Goal: Information Seeking & Learning: Check status

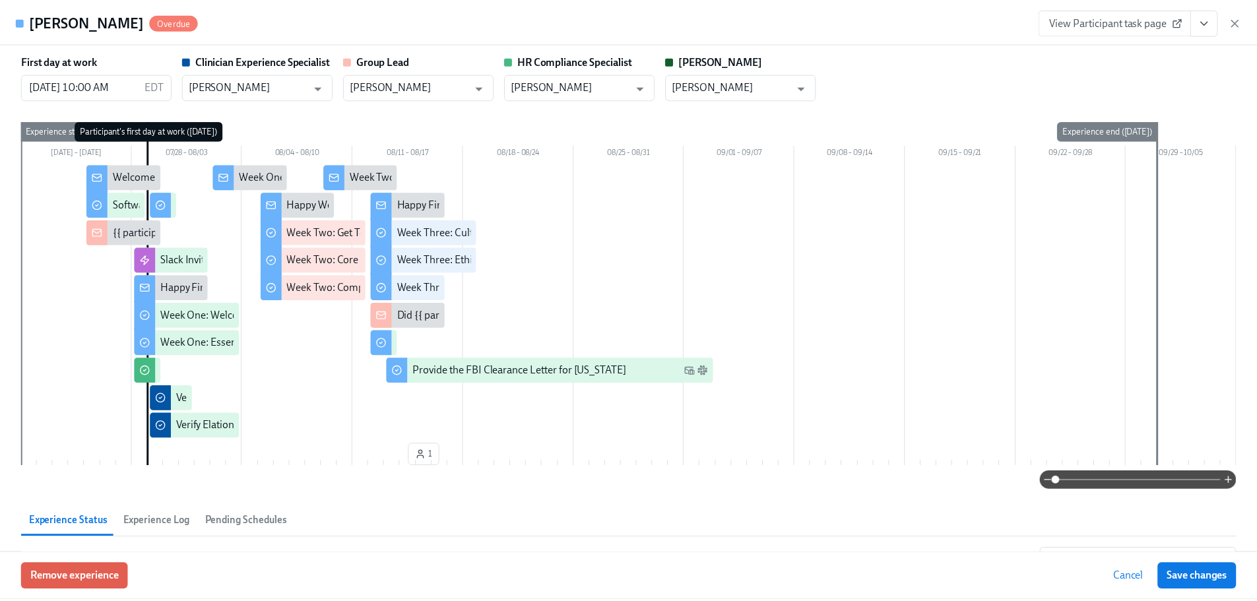
scroll to position [617, 0]
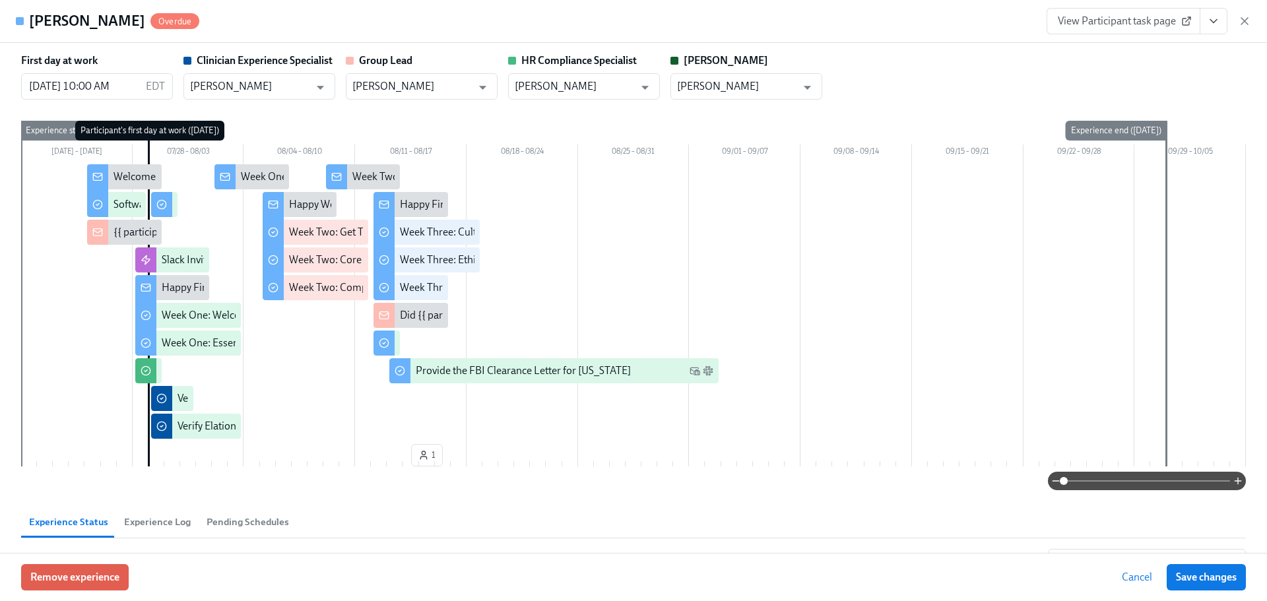
click at [867, 54] on div "First day at work 07/29/2025 10:00 AM EDT ​ Clinician Experience Specialist Kee…" at bounding box center [633, 76] width 1224 height 46
click at [711, 22] on div "Marie Freelon Overdue View Participant task page" at bounding box center [633, 21] width 1267 height 43
click at [1246, 24] on icon "button" at bounding box center [1244, 21] width 13 height 13
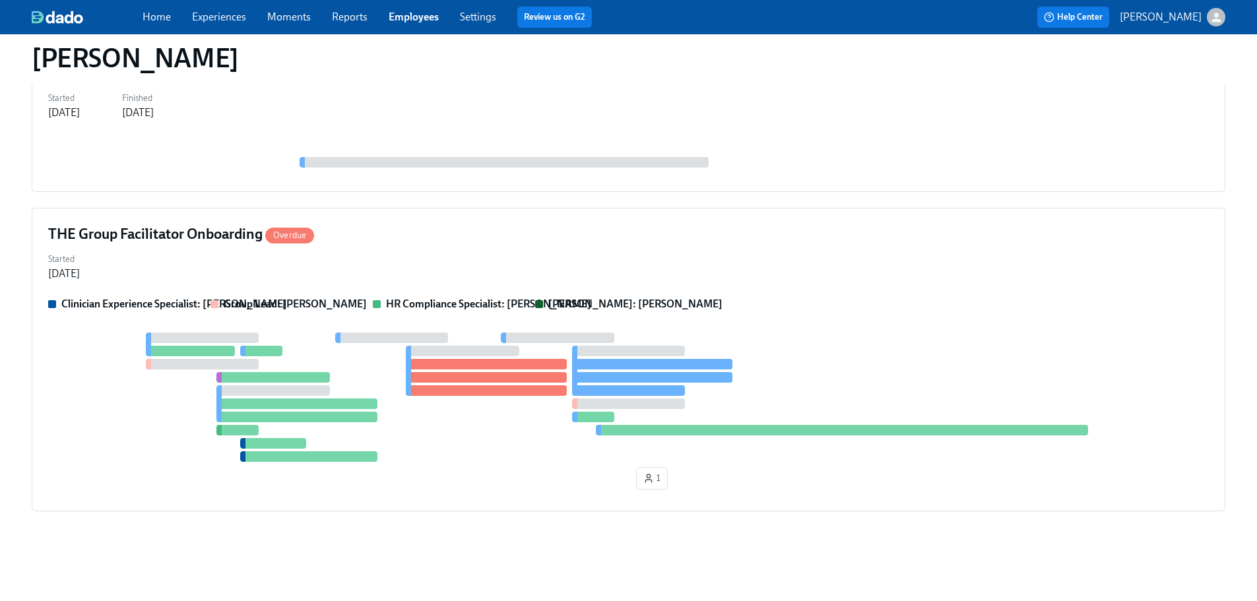
click at [392, 11] on link "Employees" at bounding box center [414, 17] width 50 height 13
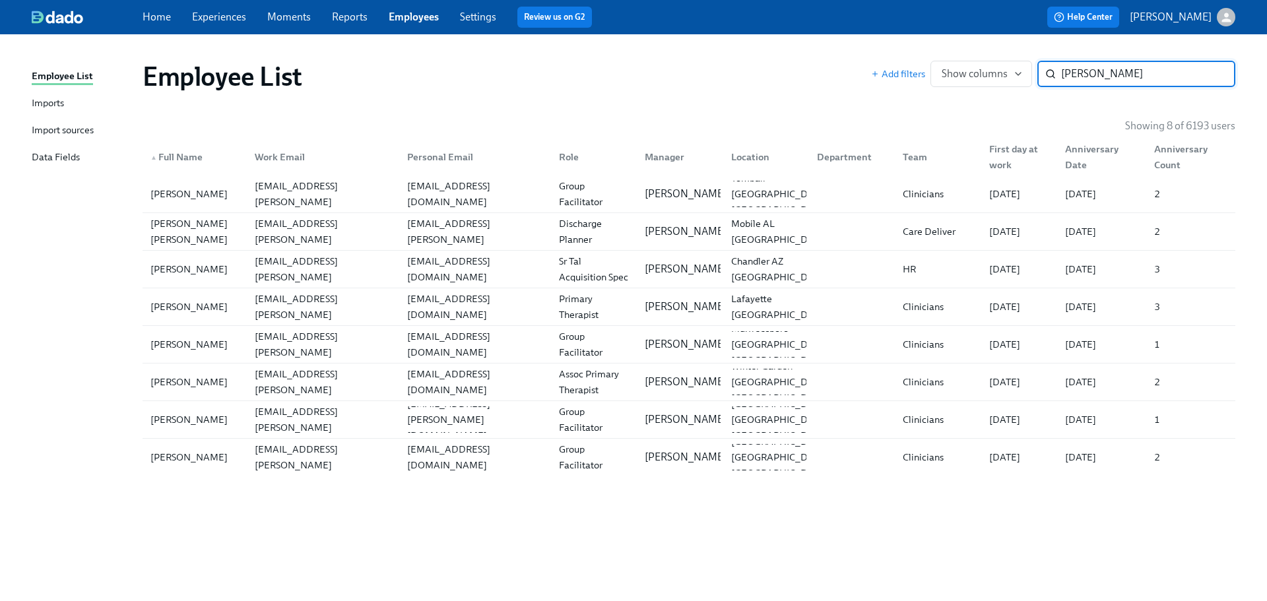
type input "dominique"
click at [624, 69] on div "Employee List" at bounding box center [506, 77] width 728 height 32
click at [728, 54] on div "Employee List Add filters Show columns dominique ​" at bounding box center [688, 76] width 1113 height 53
click at [412, 20] on link "Employees" at bounding box center [414, 17] width 50 height 13
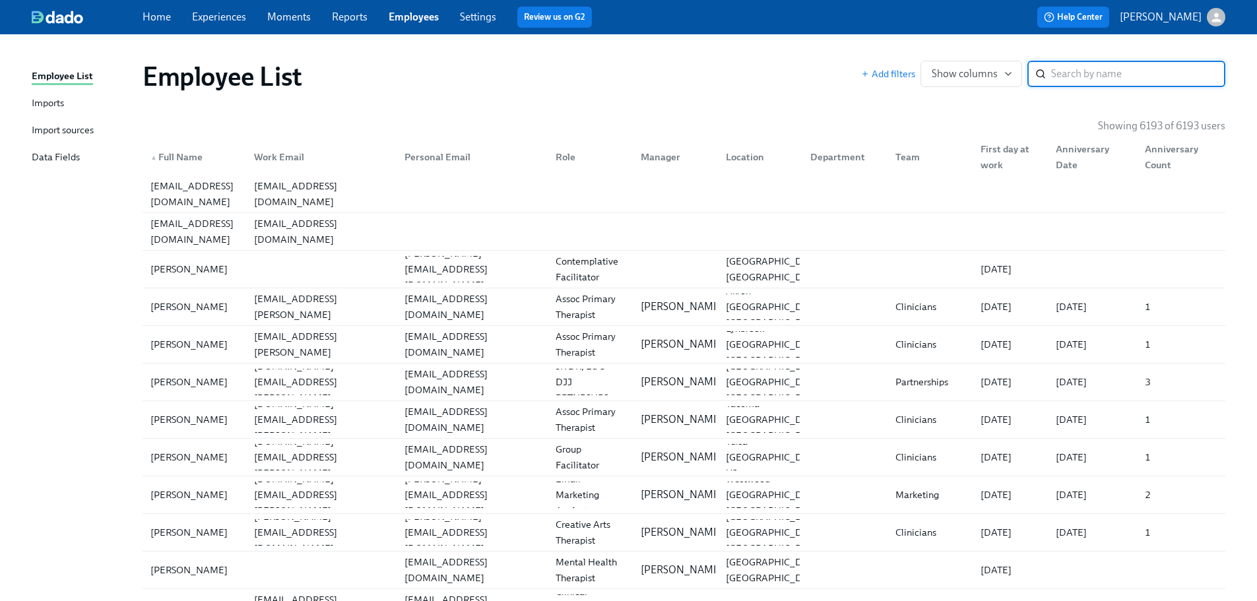
click at [1092, 78] on input "search" at bounding box center [1138, 74] width 174 height 26
click at [1123, 73] on input "search" at bounding box center [1138, 74] width 174 height 26
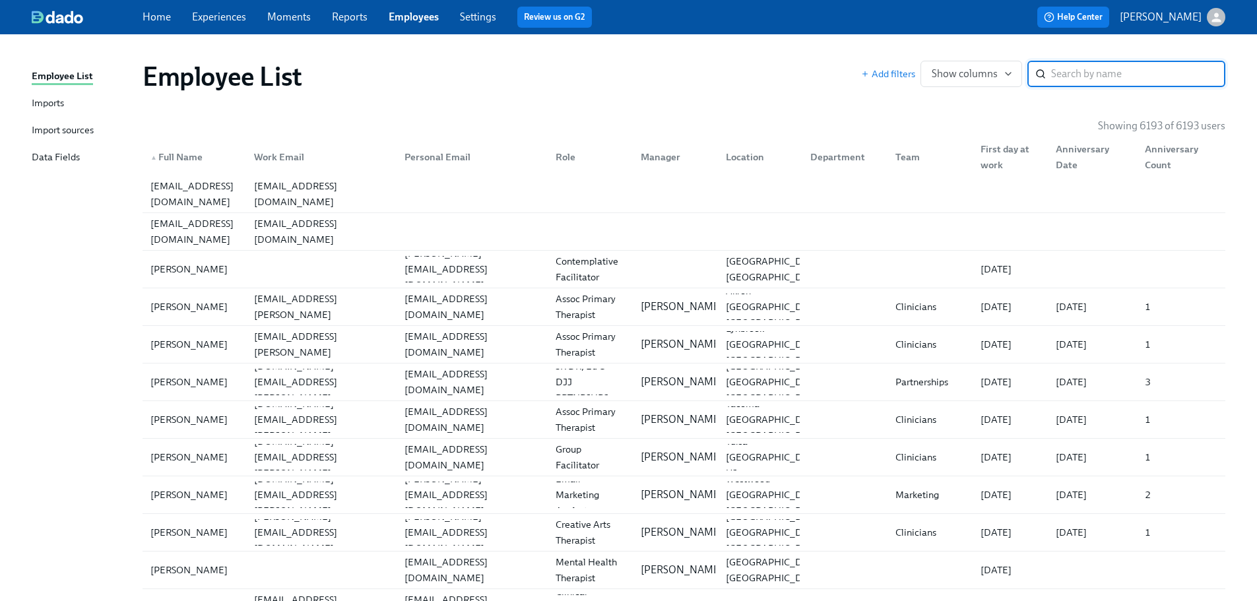
click at [1123, 73] on input "search" at bounding box center [1138, 74] width 174 height 26
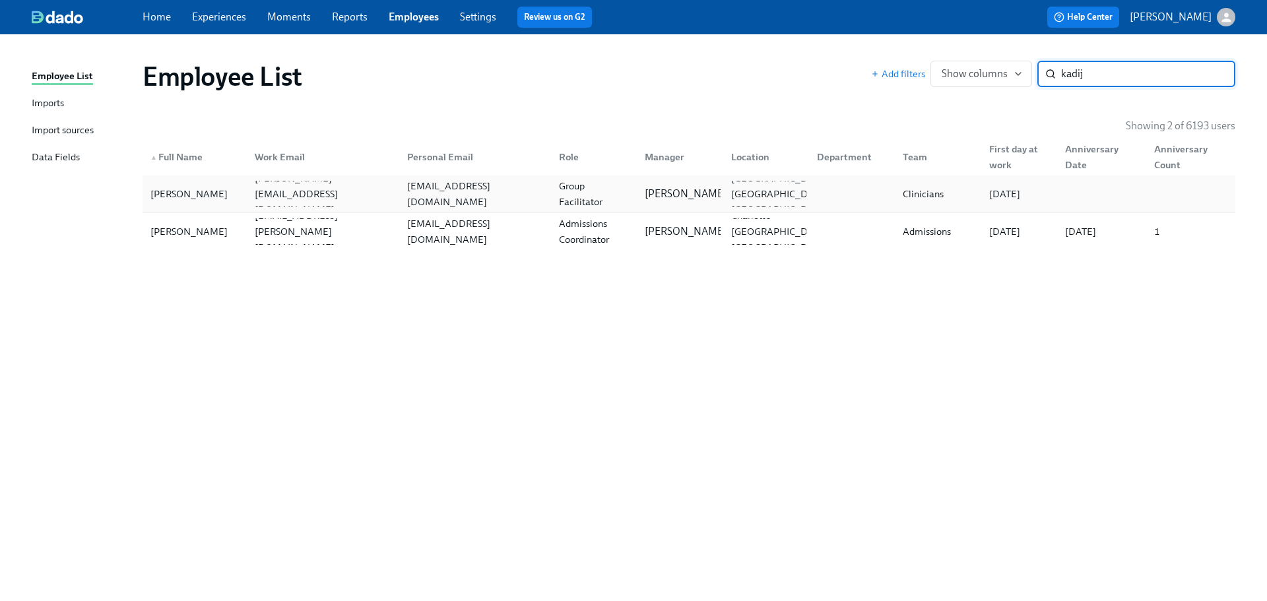
type input "kadij"
click at [553, 189] on div "Group Facilitator" at bounding box center [593, 194] width 80 height 32
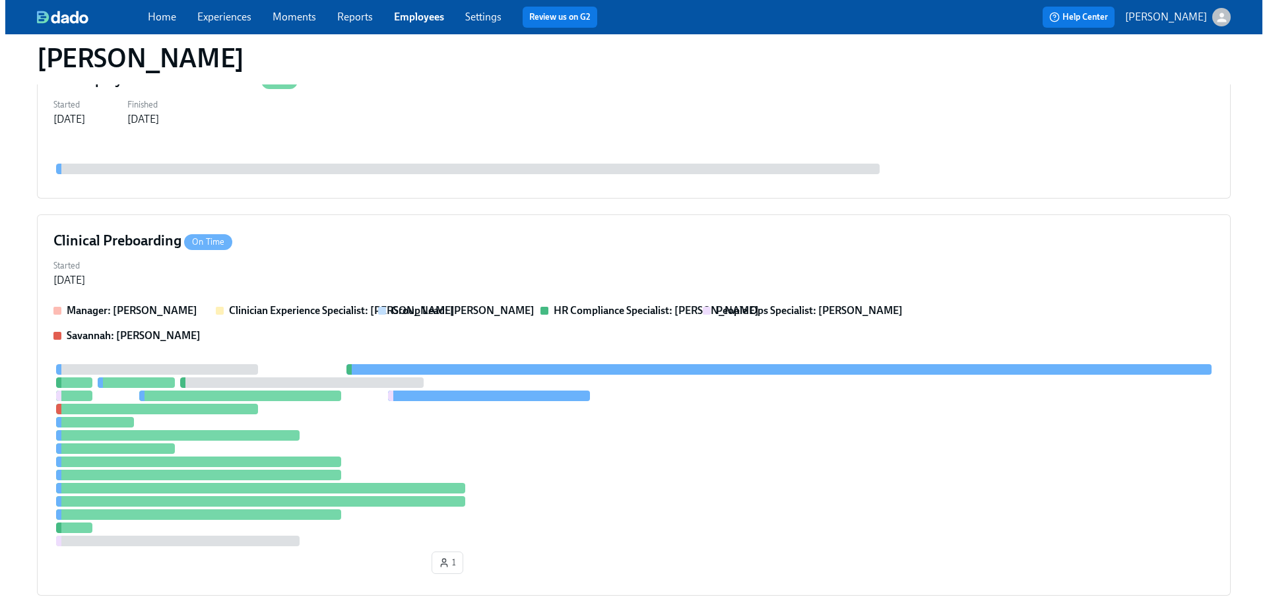
scroll to position [272, 0]
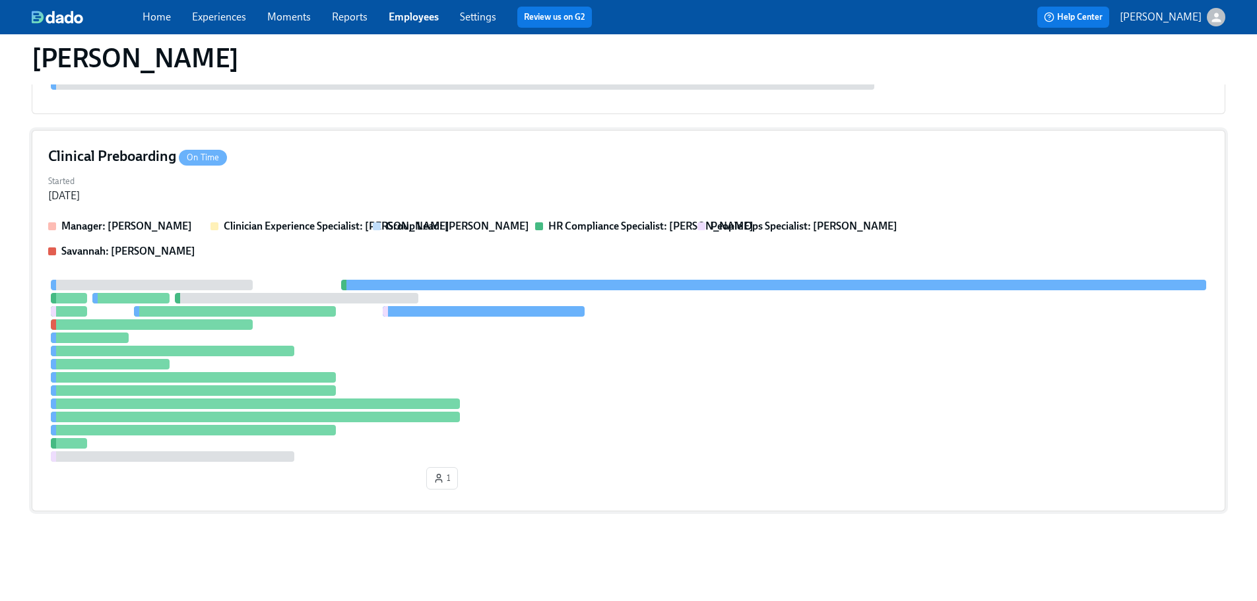
click at [613, 192] on div "Started Aug 06, 2025" at bounding box center [628, 188] width 1160 height 32
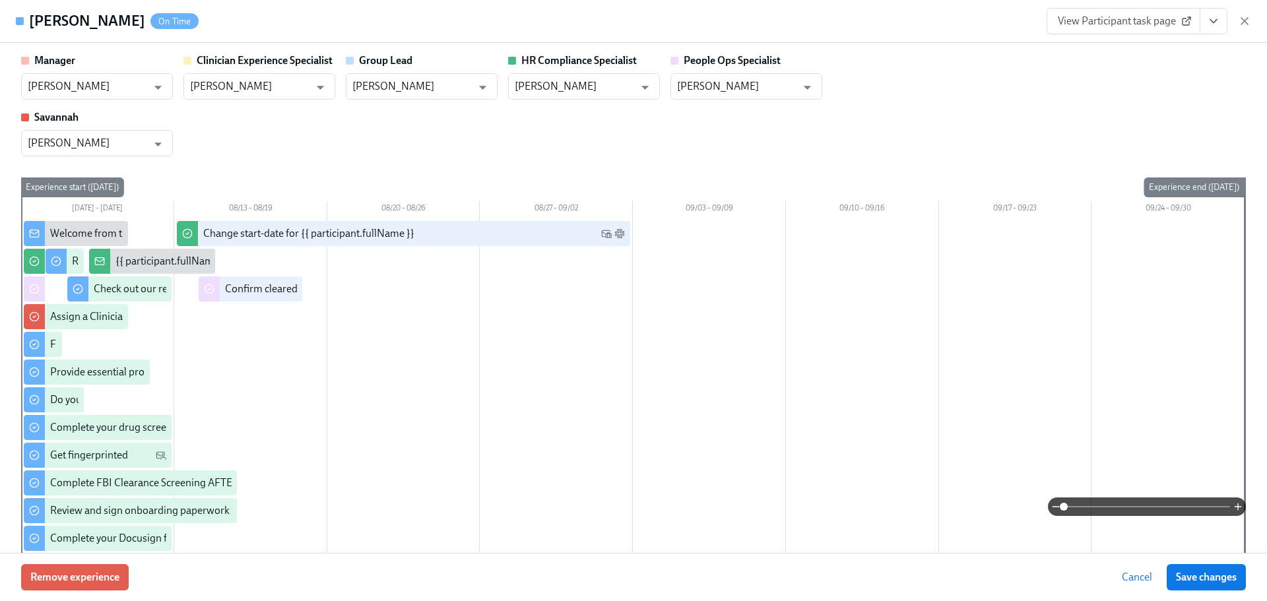
click at [625, 135] on div "Manager Marlee Billingsley ​ Clinician Experience Specialist Lara Babalola ​ Gr…" at bounding box center [633, 104] width 1224 height 103
click at [1019, 54] on div "Manager Marlee Billingsley ​ Clinician Experience Specialist Lara Babalola ​ Gr…" at bounding box center [633, 104] width 1224 height 103
click at [1185, 24] on icon at bounding box center [1186, 21] width 11 height 11
click at [600, 18] on div "Kadijatu Barrie On Time View Participant task page" at bounding box center [633, 21] width 1267 height 43
click at [702, 133] on div "Manager Marlee Billingsley ​ Clinician Experience Specialist Lara Babalola ​ Gr…" at bounding box center [633, 104] width 1224 height 103
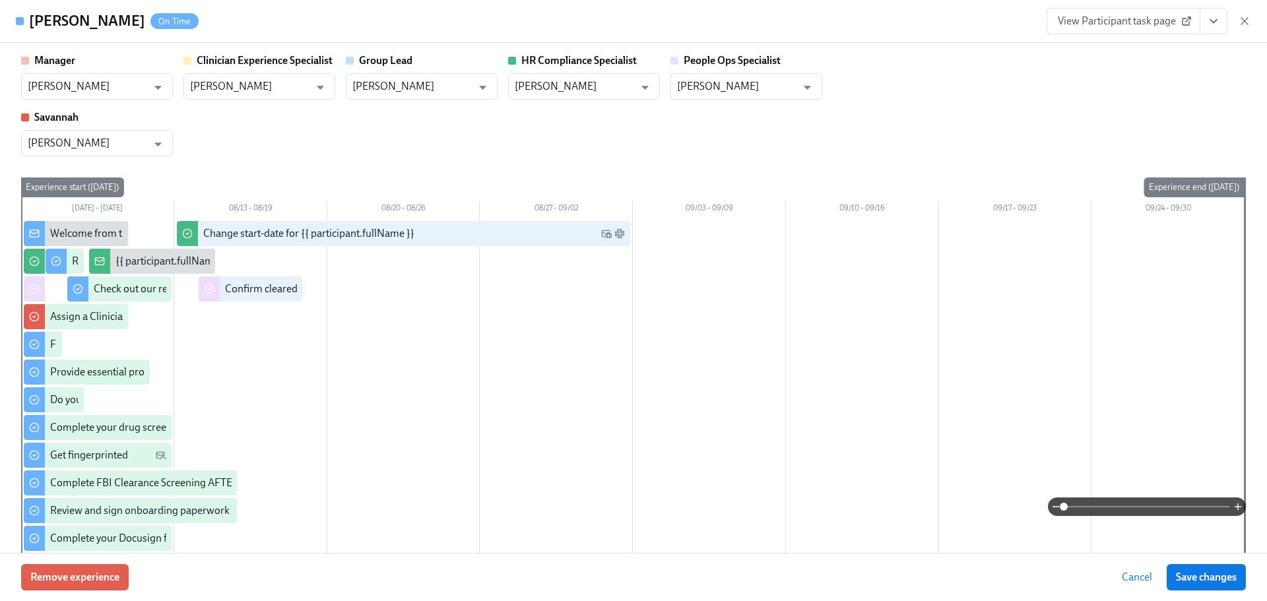
click at [706, 129] on div "Manager Marlee Billingsley ​ Clinician Experience Specialist Lara Babalola ​ Gr…" at bounding box center [633, 104] width 1224 height 103
click at [690, 134] on div "Manager Marlee Billingsley ​ Clinician Experience Specialist Lara Babalola ​ Gr…" at bounding box center [633, 104] width 1224 height 103
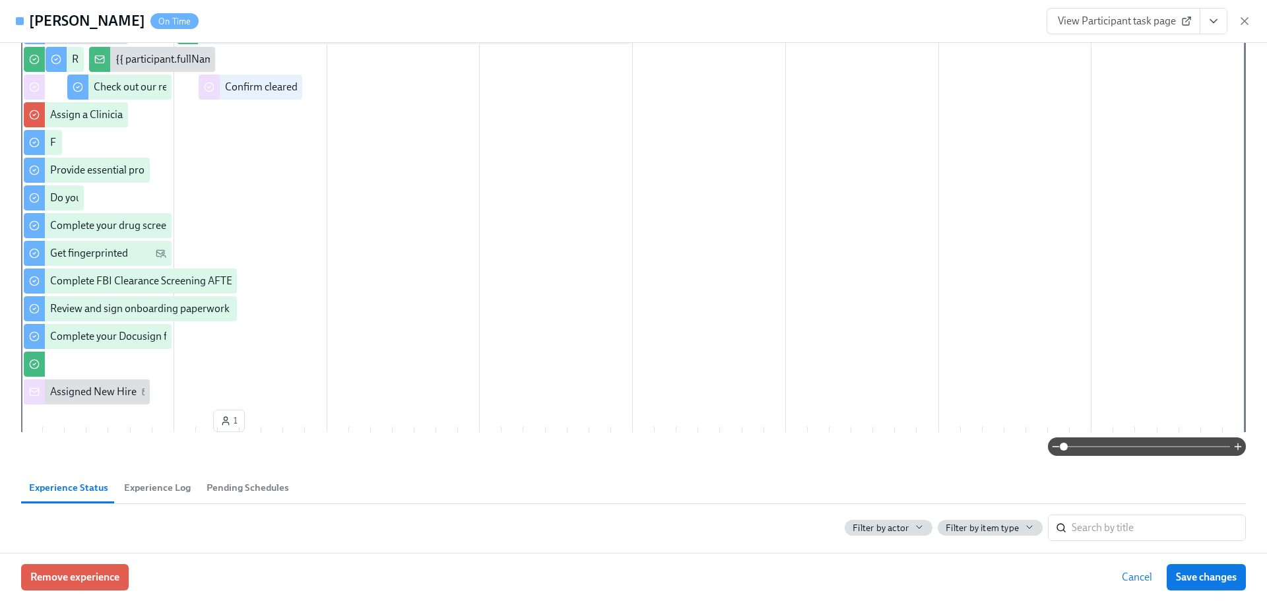
scroll to position [0, 0]
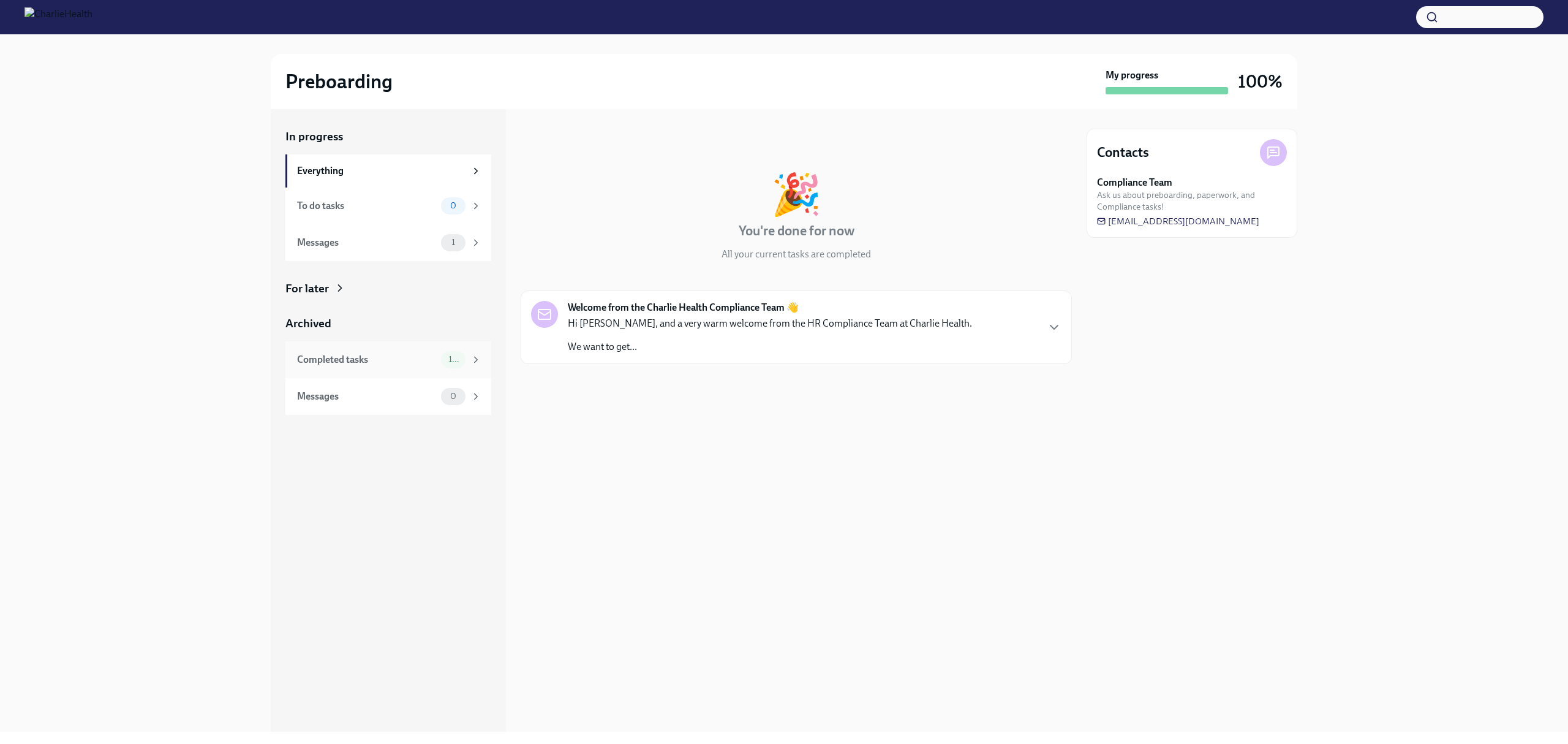
click at [471, 354] on icon at bounding box center [476, 359] width 11 height 11
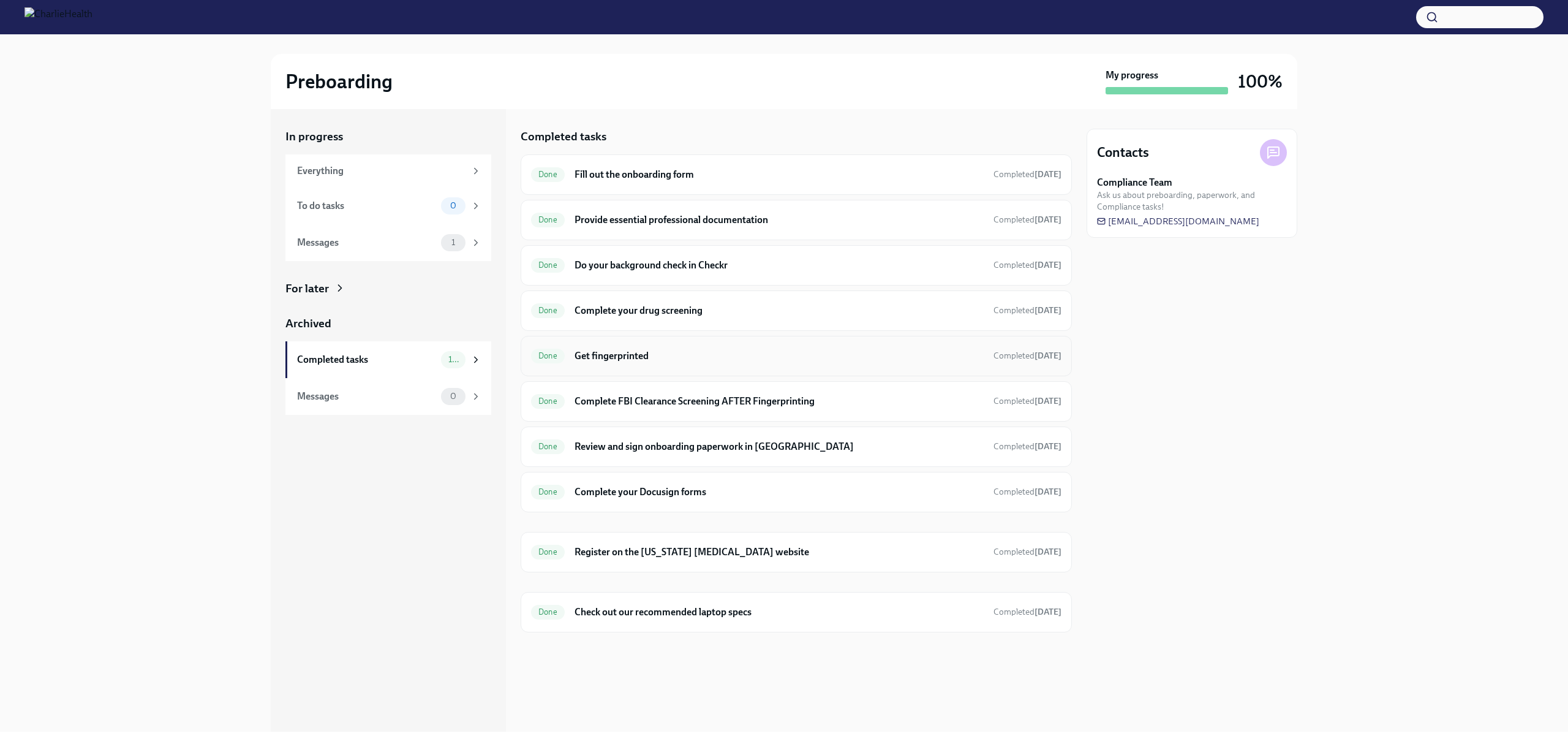
click at [741, 346] on div "Done Get fingerprinted Completed 7 days ago" at bounding box center [797, 356] width 551 height 41
click at [749, 352] on h6 "Get fingerprinted" at bounding box center [779, 356] width 409 height 14
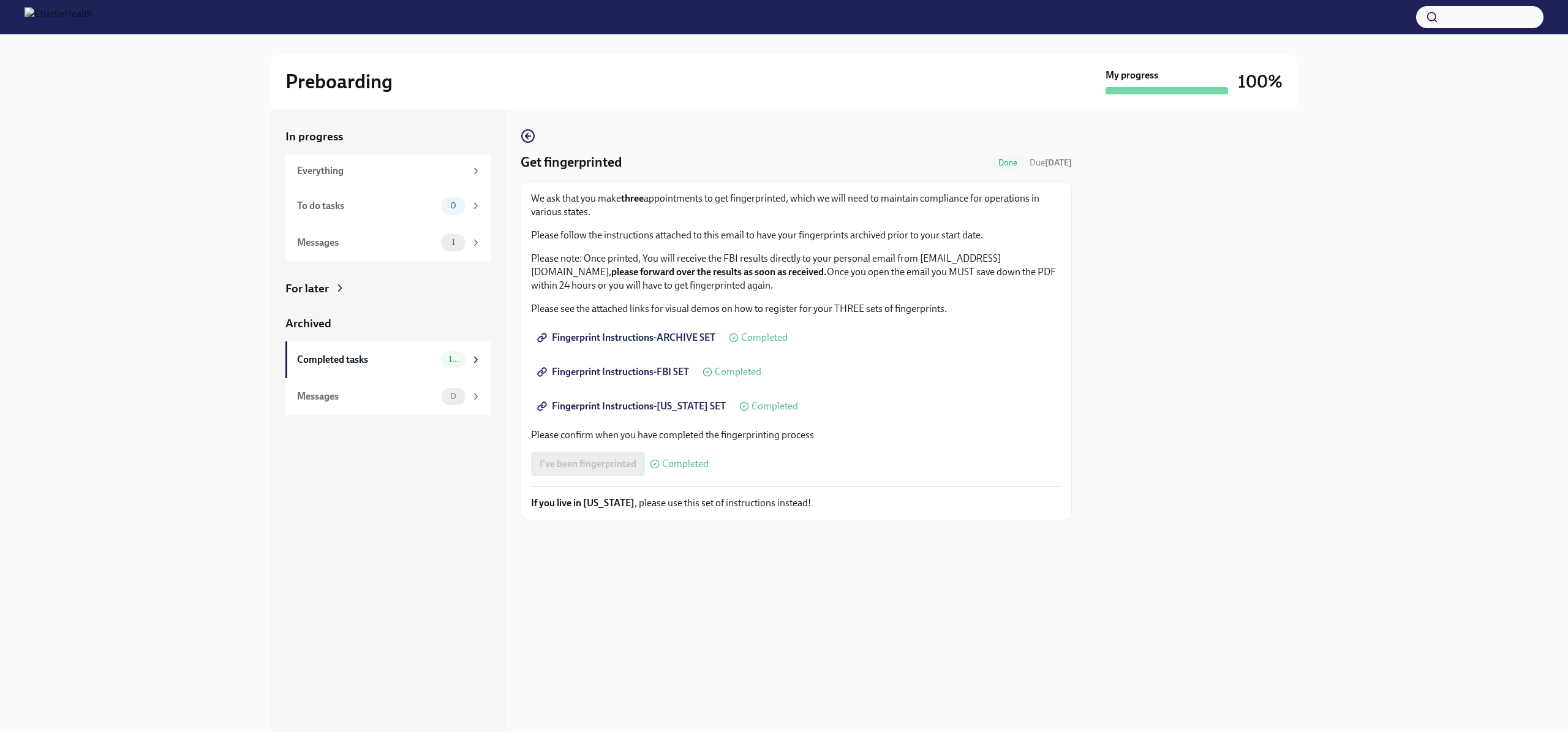
click at [752, 652] on div "Get fingerprinted Done Due 2 days ago We ask that you make three appointments t…" at bounding box center [797, 420] width 551 height 622
click at [768, 616] on div "Get fingerprinted Done Due 2 days ago We ask that you make three appointments t…" at bounding box center [797, 420] width 551 height 622
click at [807, 620] on div "Get fingerprinted Done Due 2 days ago We ask that you make three appointments t…" at bounding box center [797, 420] width 551 height 622
click at [847, 575] on div "Get fingerprinted Done Due 2 days ago We ask that you make three appointments t…" at bounding box center [797, 420] width 551 height 622
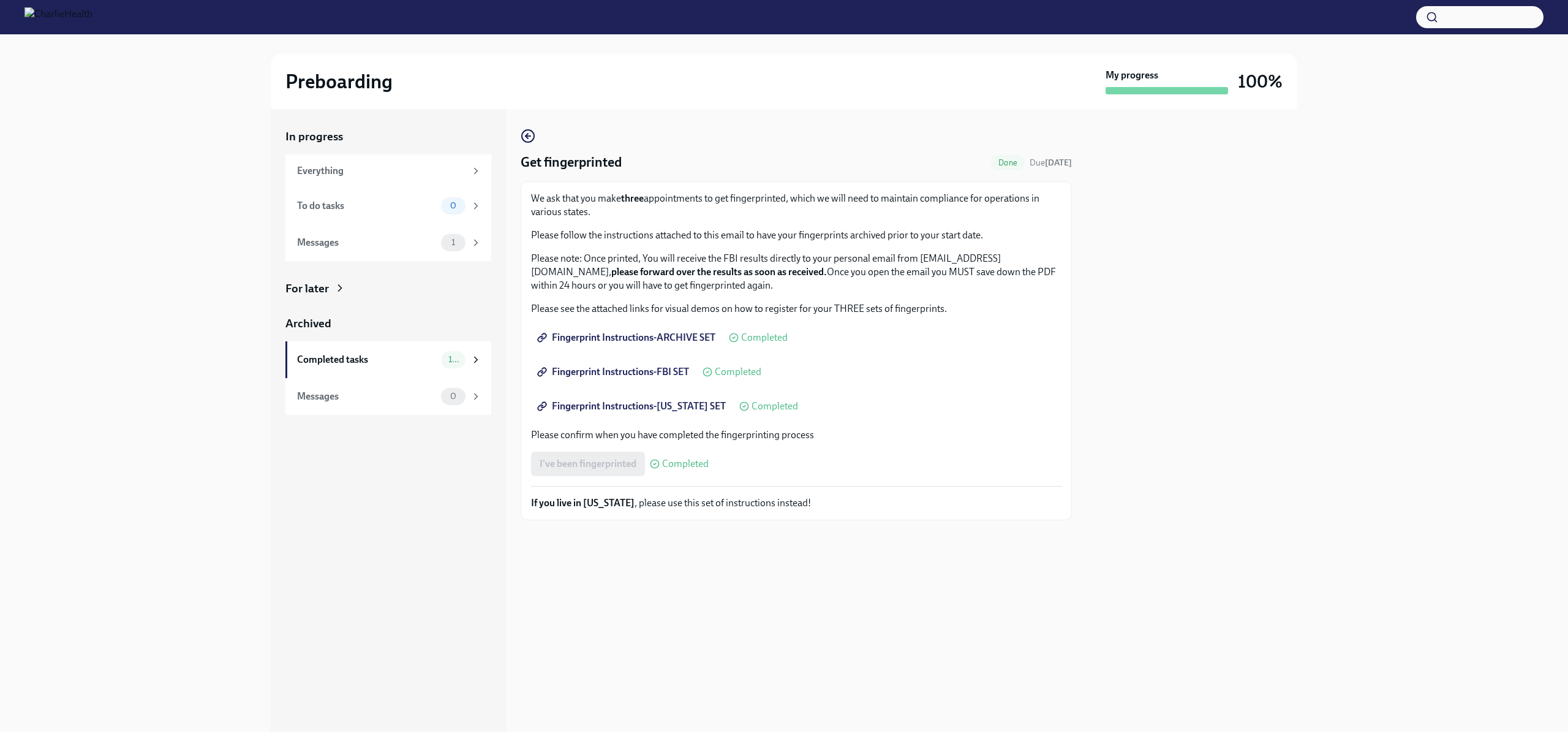
click at [807, 115] on div "Get fingerprinted Done Due 2 days ago We ask that you make three appointments t…" at bounding box center [797, 420] width 551 height 622
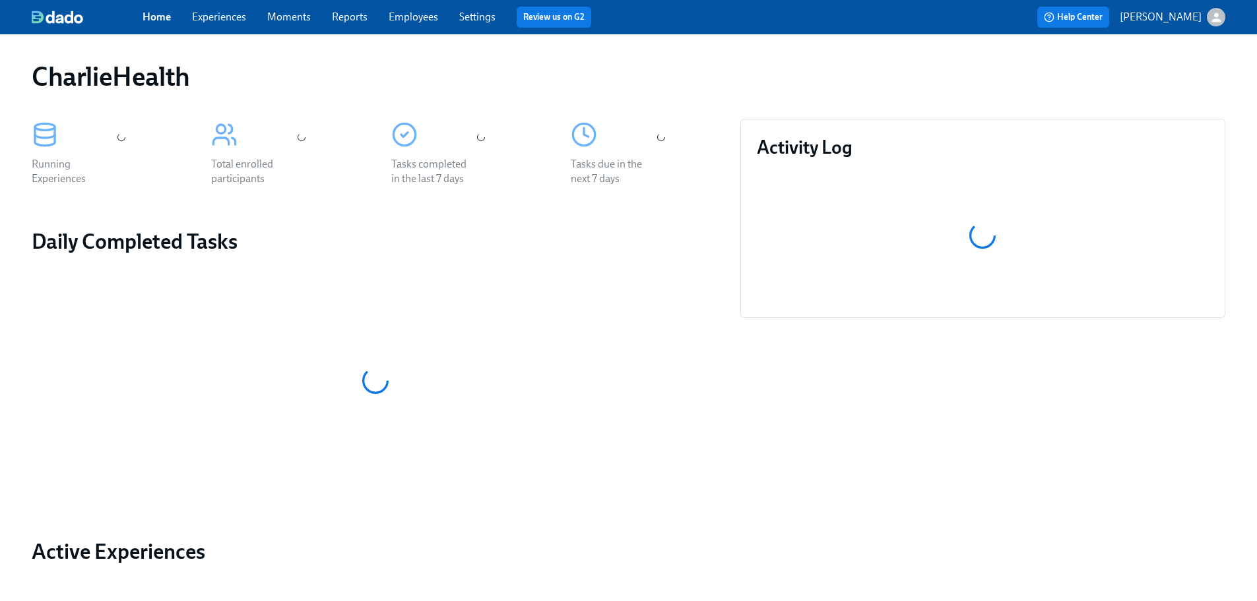
click at [416, 19] on link "Employees" at bounding box center [413, 17] width 49 height 13
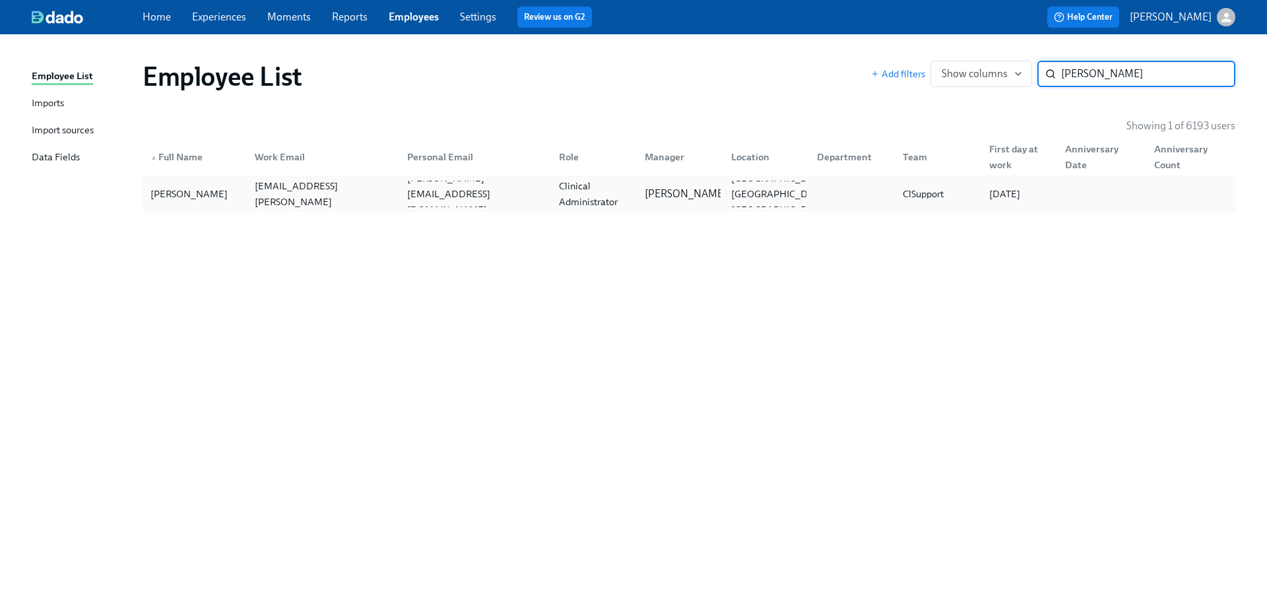
type input "martina san"
click at [629, 198] on div "Clinical Administrator" at bounding box center [593, 194] width 80 height 32
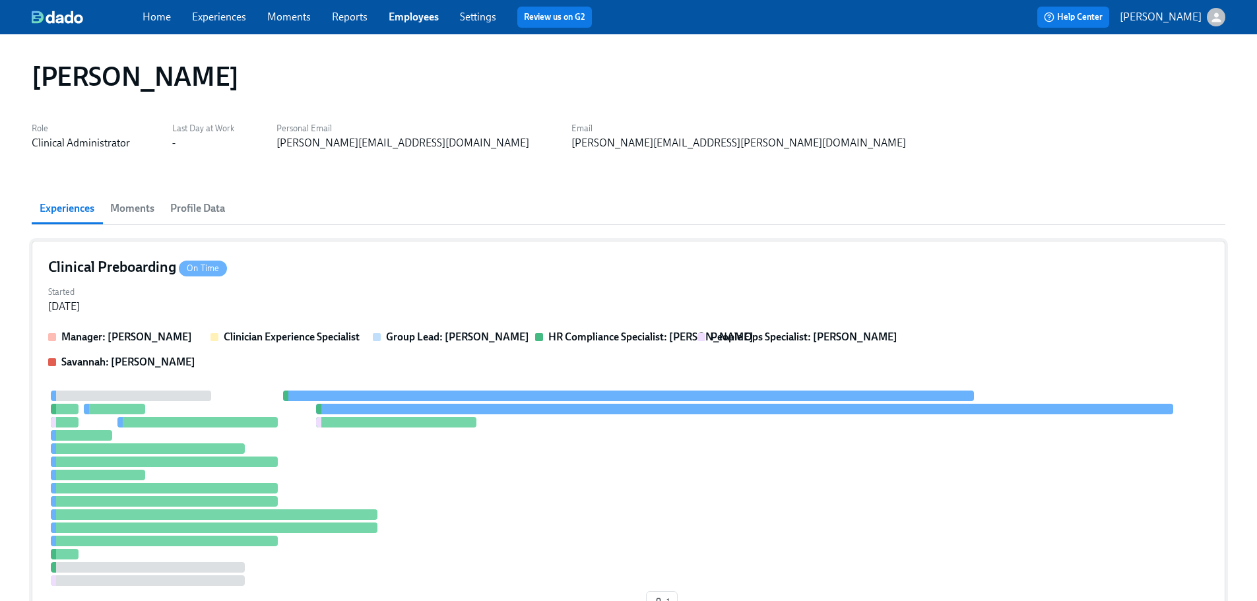
click at [706, 281] on div "Clinical Preboarding On Time Started Jul 28, 2025 Manager: Ashley Mackay Clinic…" at bounding box center [628, 438] width 1193 height 394
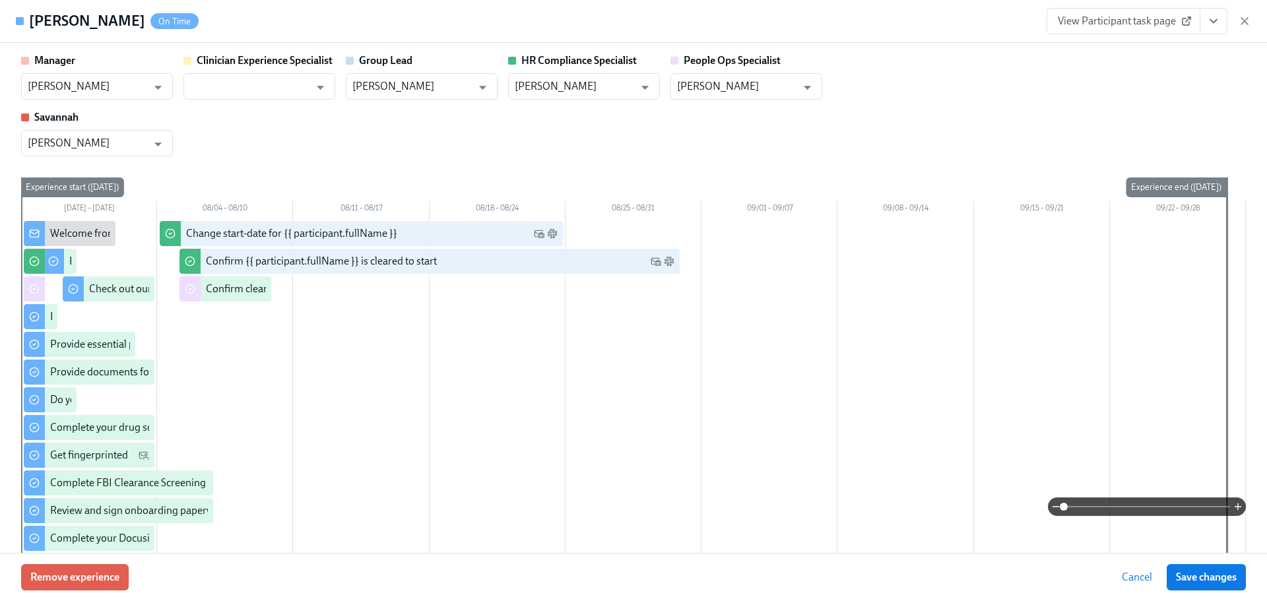
click at [1213, 27] on icon "View task page" at bounding box center [1213, 21] width 13 height 13
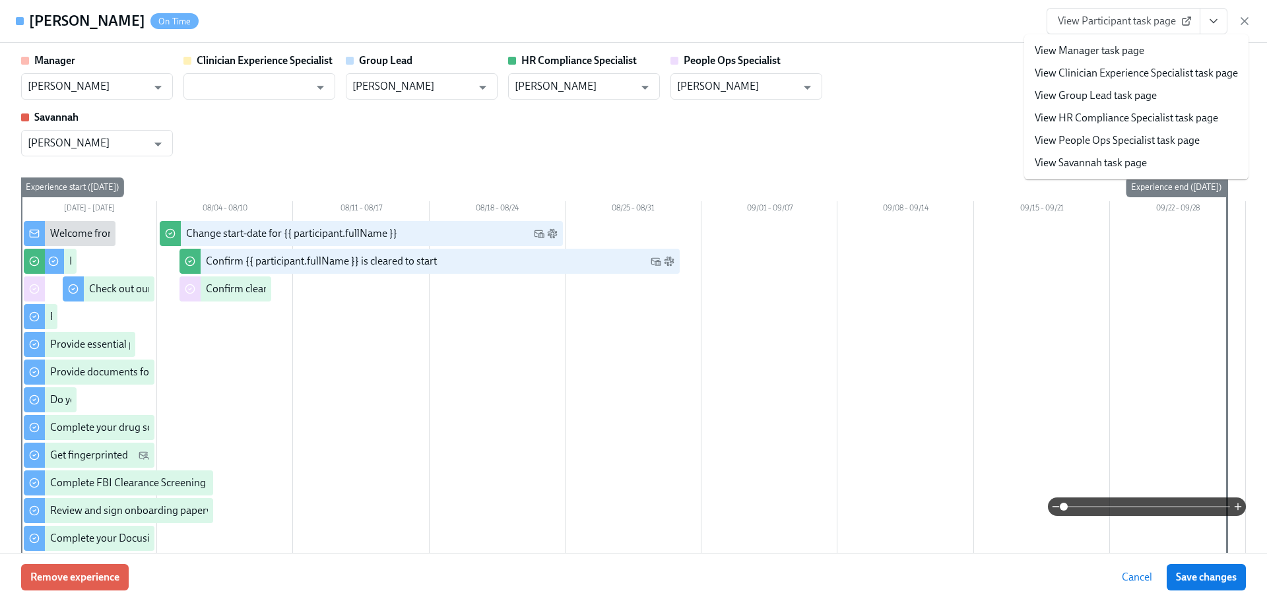
click at [1154, 111] on link "View HR Compliance Specialist task page" at bounding box center [1125, 118] width 183 height 15
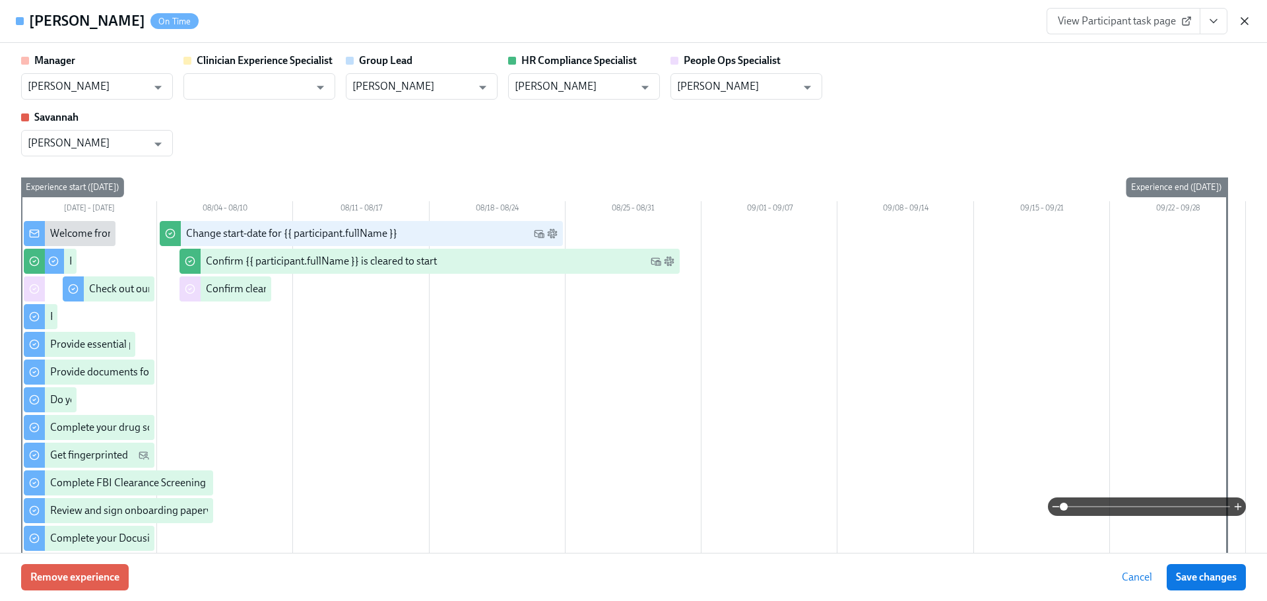
click at [1248, 18] on icon "button" at bounding box center [1244, 21] width 13 height 13
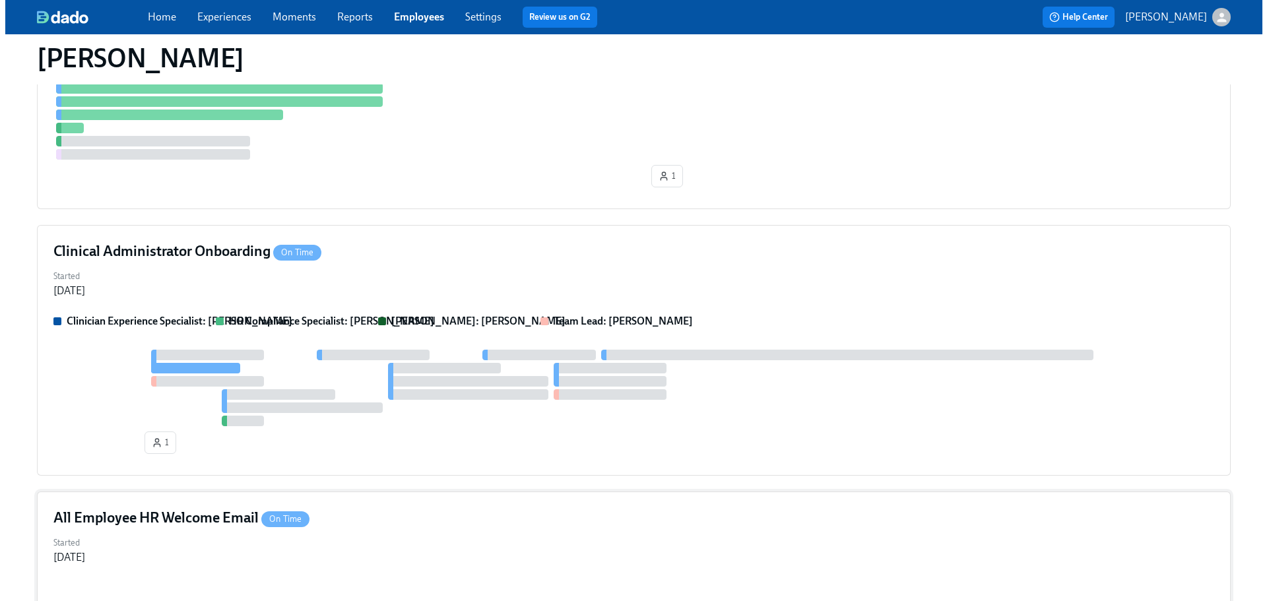
scroll to position [379, 0]
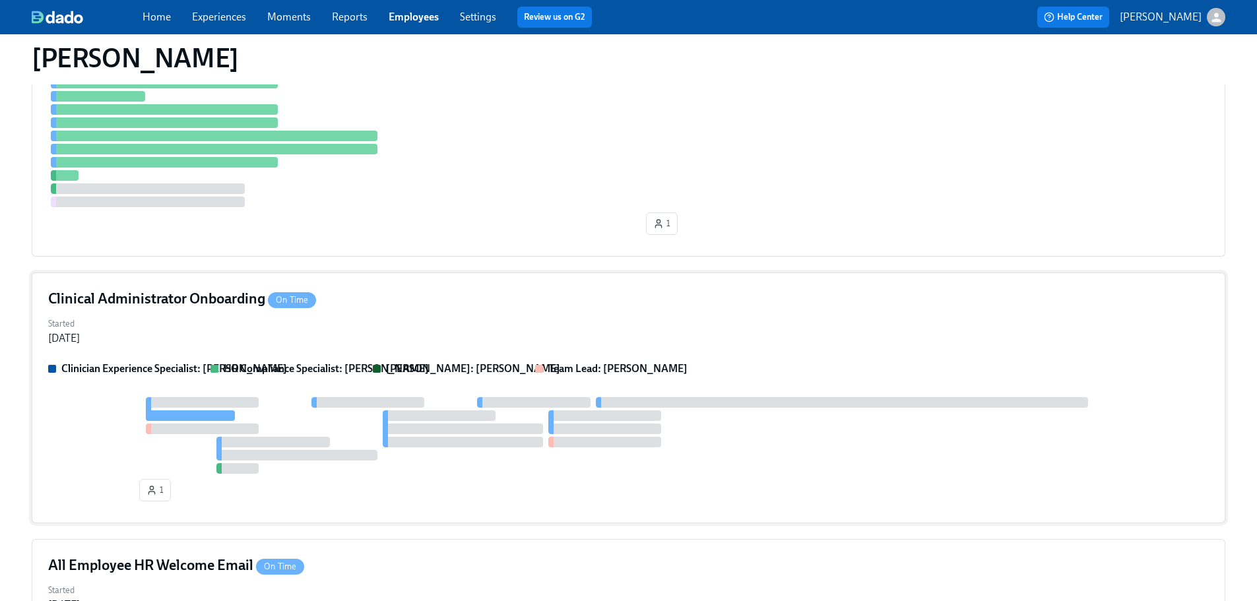
click at [733, 319] on div "Started Aug 14, 2025" at bounding box center [628, 330] width 1160 height 32
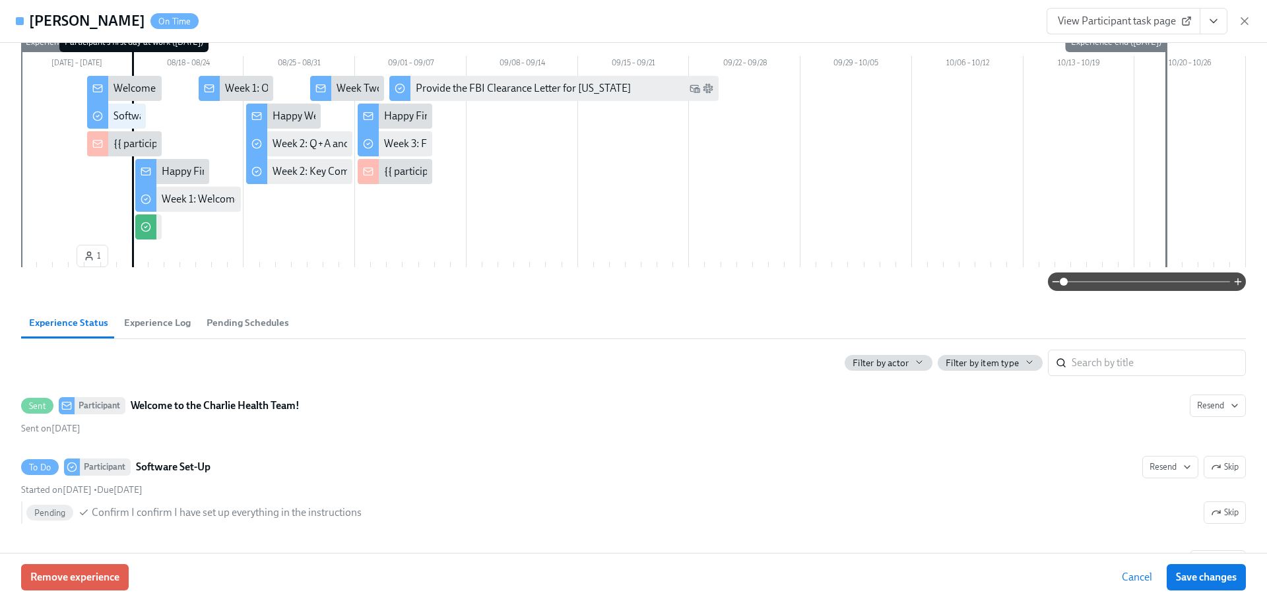
scroll to position [0, 0]
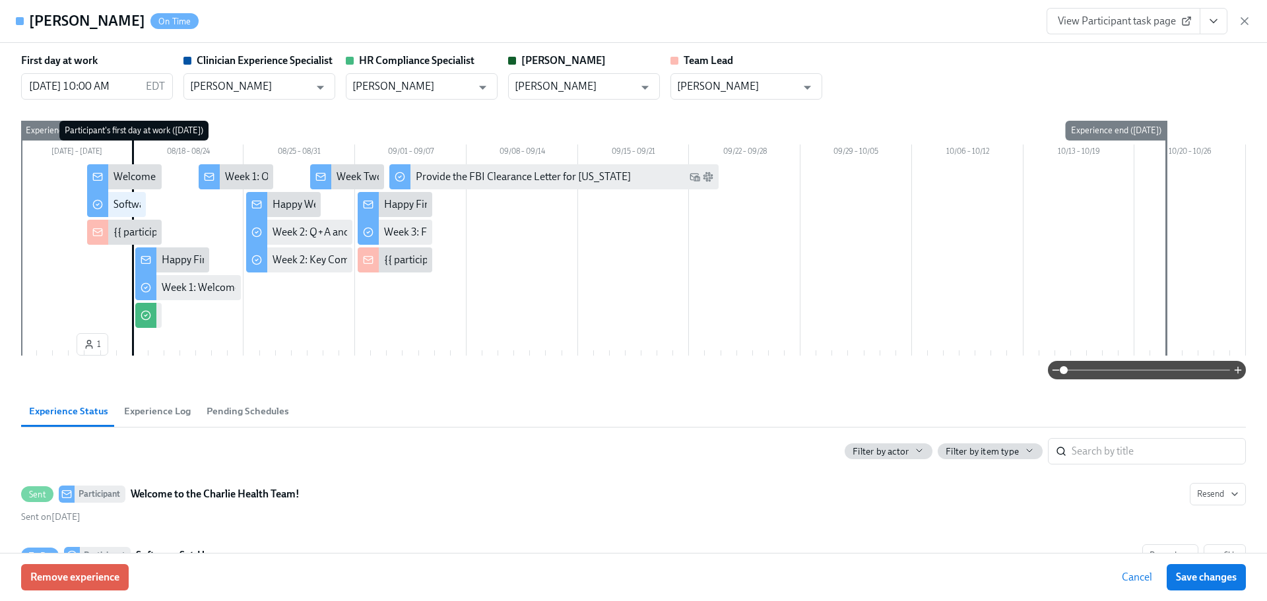
click at [656, 10] on div "Martina Sandoval On Time View Participant task page" at bounding box center [633, 21] width 1267 height 43
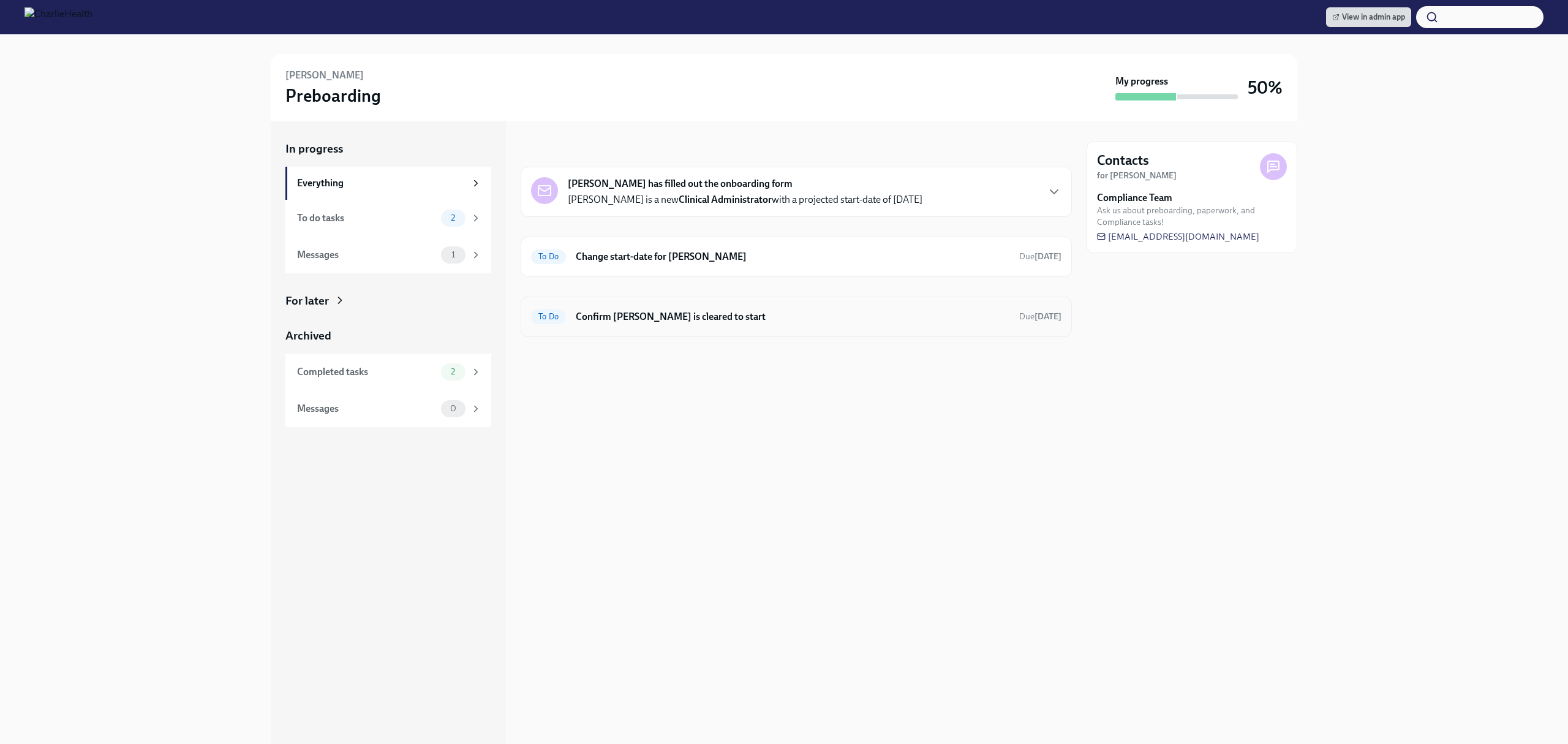
click at [832, 312] on h6 "Confirm [PERSON_NAME] is cleared to start" at bounding box center [792, 317] width 434 height 14
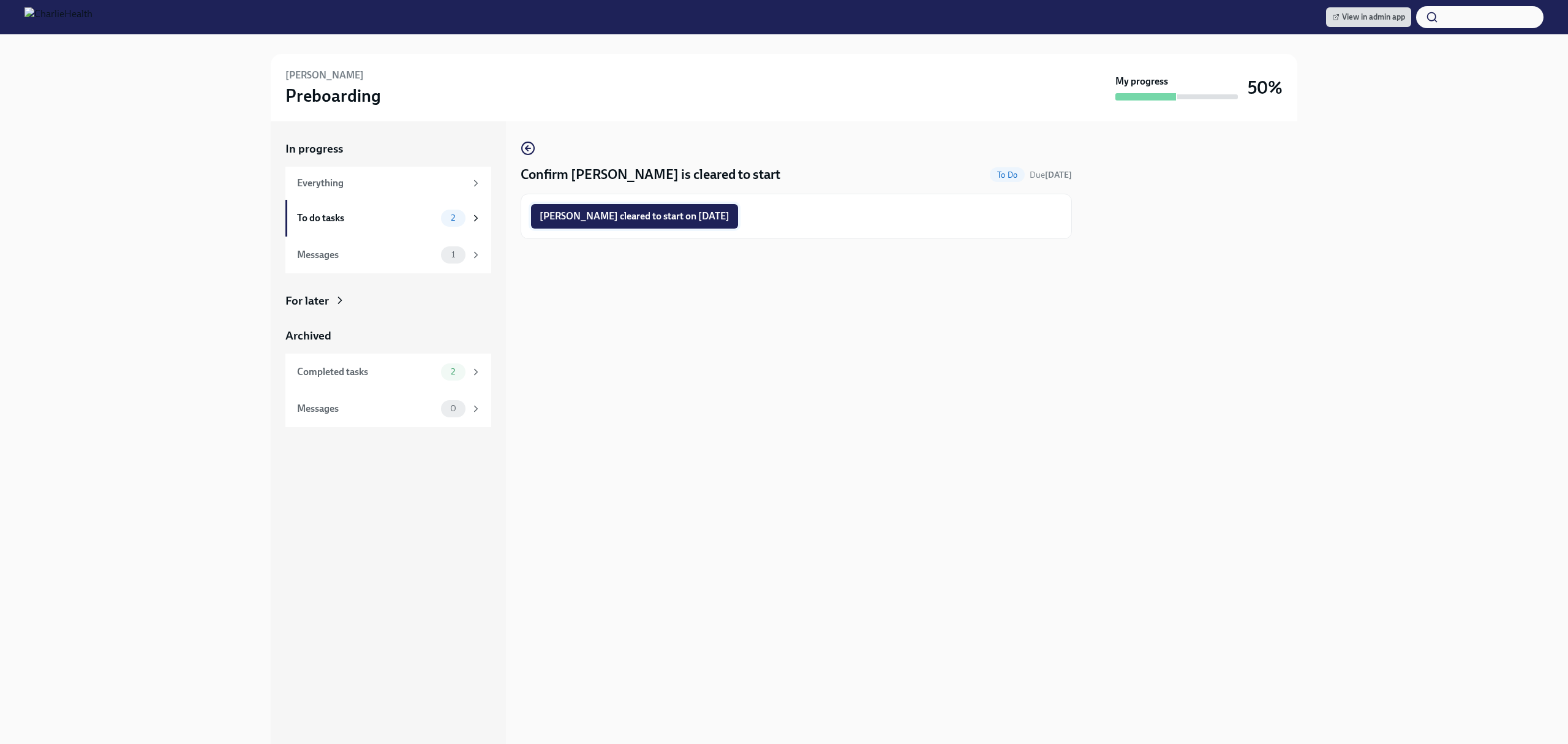
click at [696, 215] on span "Martina Sandoval cleared to start on 08/18/2025" at bounding box center [634, 215] width 189 height 12
click at [784, 346] on div "Confirm Martina Sandoval is cleared to start To Do Due Aug 31st Martina Sandova…" at bounding box center [797, 433] width 551 height 622
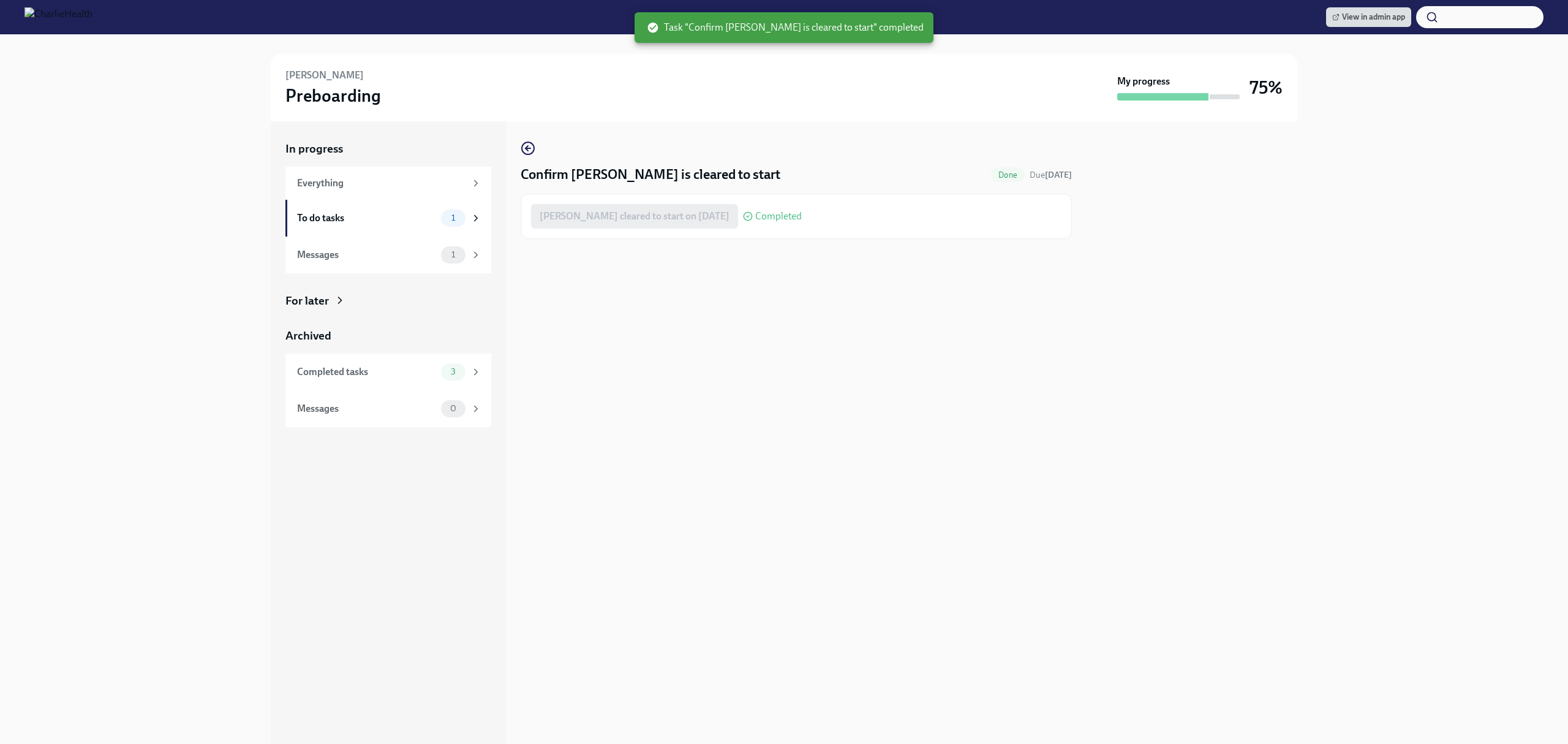
click at [776, 348] on div "Confirm Martina Sandoval is cleared to start Done Due Aug 31st Martina Sandoval…" at bounding box center [797, 433] width 551 height 622
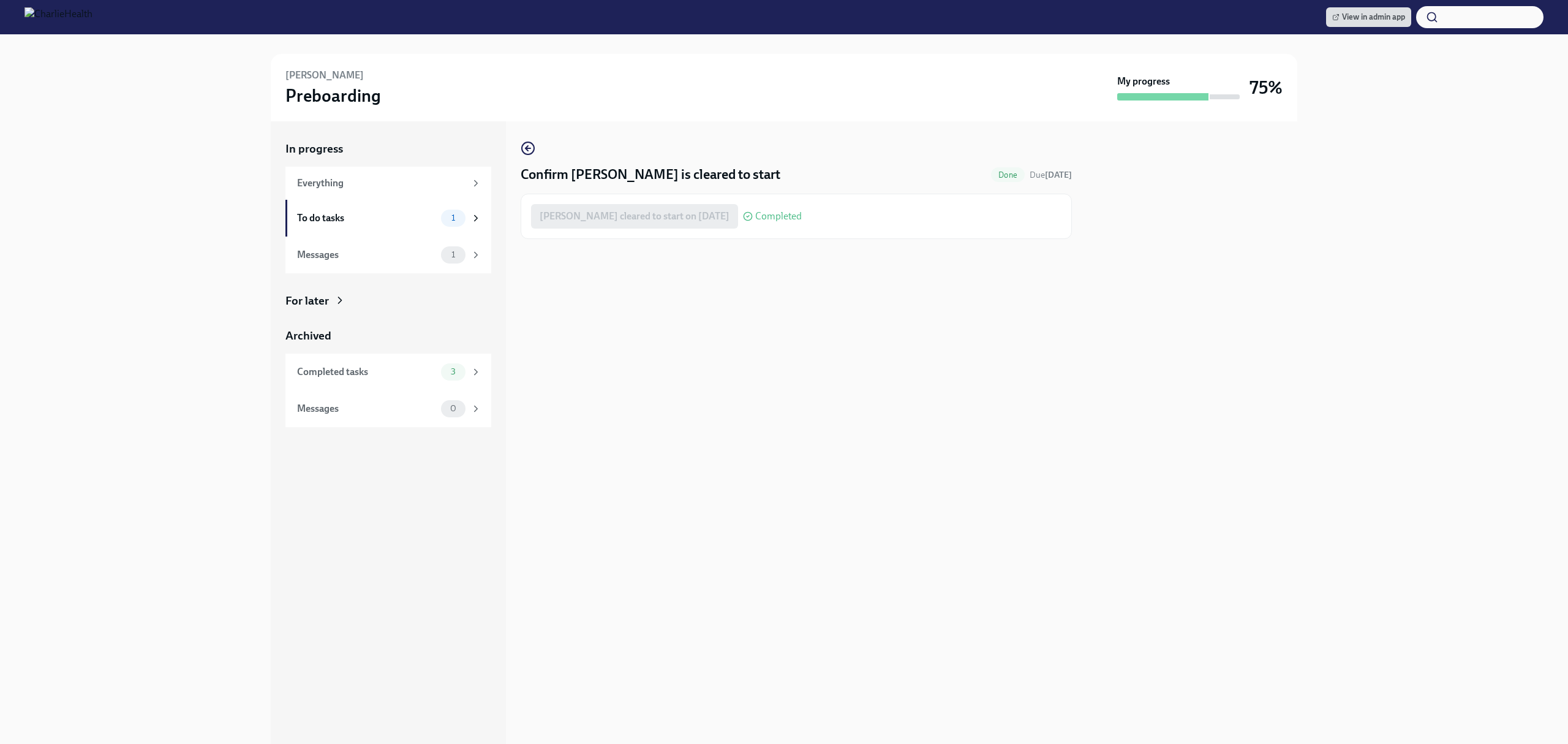
click at [776, 348] on div "Confirm Martina Sandoval is cleared to start Done Due Aug 31st Martina Sandoval…" at bounding box center [797, 433] width 551 height 622
click at [1363, 22] on span "View in admin app" at bounding box center [1368, 17] width 72 height 12
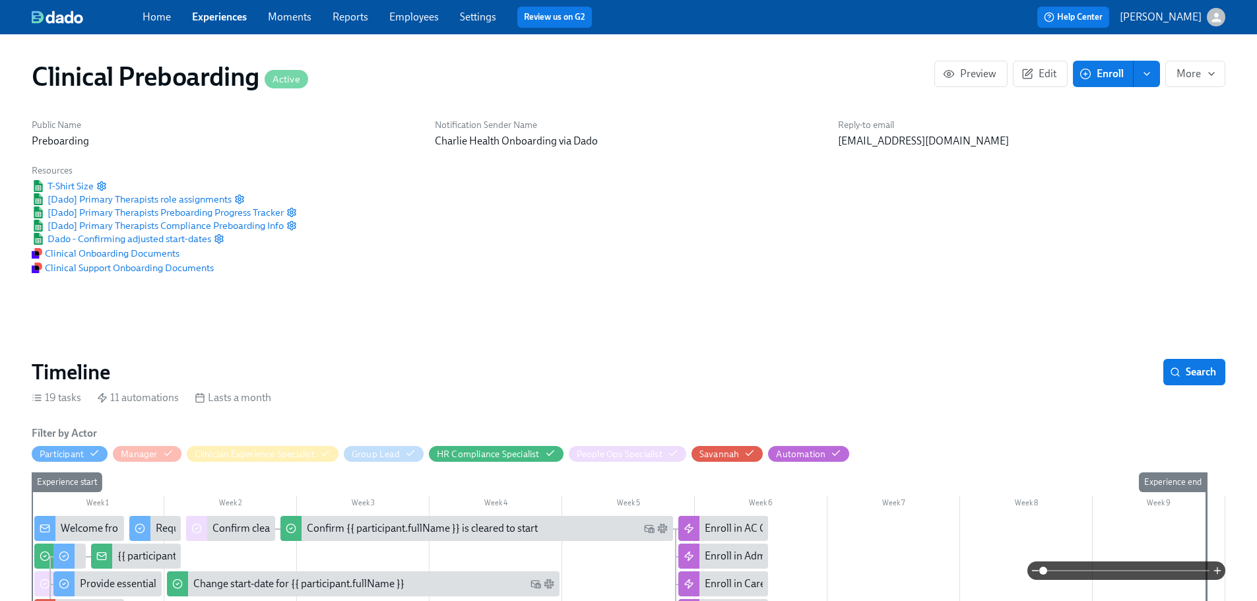
click at [422, 9] on div "Home Experiences Moments Reports Employees Settings Review us on G2" at bounding box center [413, 17] width 542 height 21
click at [434, 20] on link "Employees" at bounding box center [413, 17] width 49 height 13
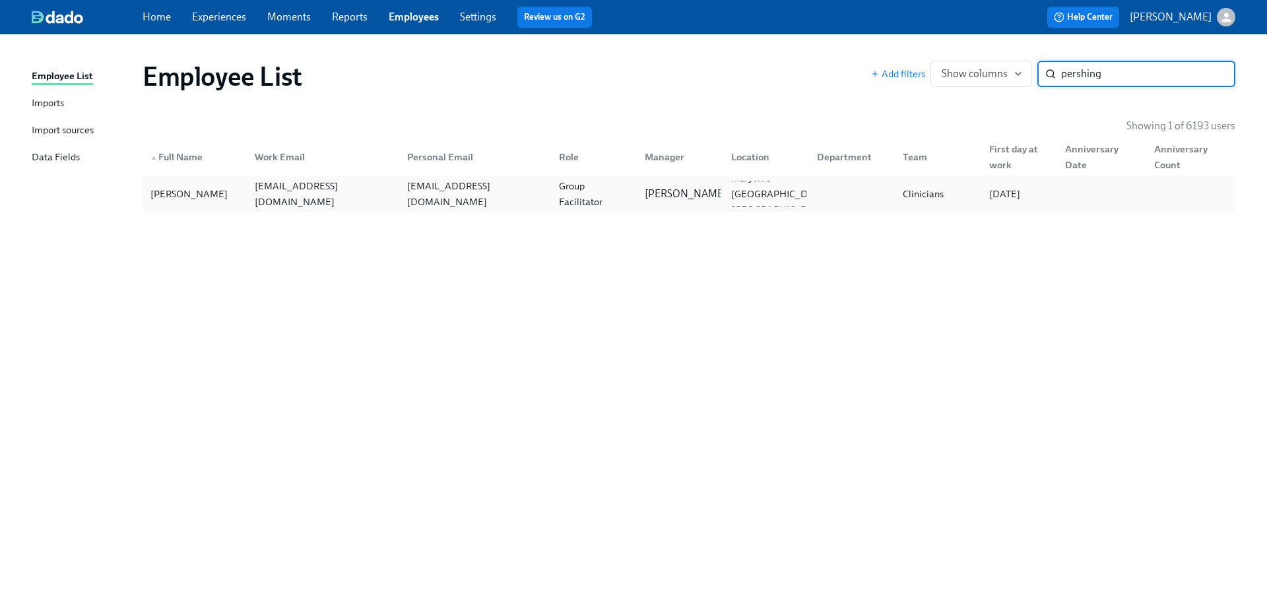
type input "pershing"
click at [637, 208] on div "[PERSON_NAME] [PERSON_NAME][EMAIL_ADDRESS][PERSON_NAME][DOMAIN_NAME] [EMAIL_ADD…" at bounding box center [688, 193] width 1092 height 37
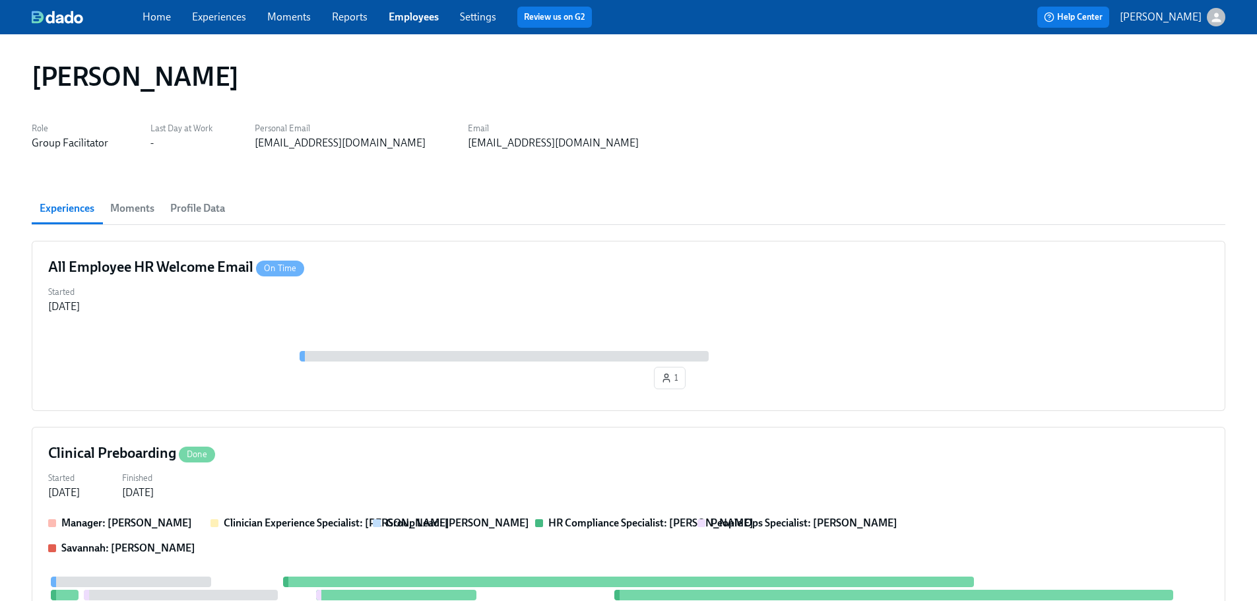
click at [416, 18] on link "Employees" at bounding box center [414, 17] width 50 height 13
